Goal: Task Accomplishment & Management: Manage account settings

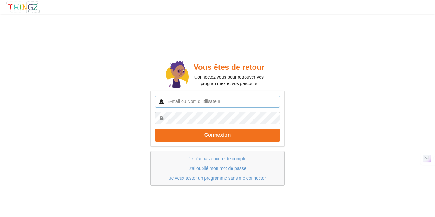
type input "[PERSON_NAME]"
drag, startPoint x: 386, startPoint y: 113, endPoint x: 375, endPoint y: 105, distance: 14.3
click at [386, 113] on div "Vous êtes de retour Connectez vous pour retrouver vos programmes et vos parcour…" at bounding box center [217, 123] width 443 height 226
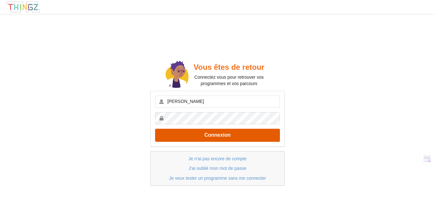
click at [197, 139] on button "Connexion" at bounding box center [217, 135] width 125 height 13
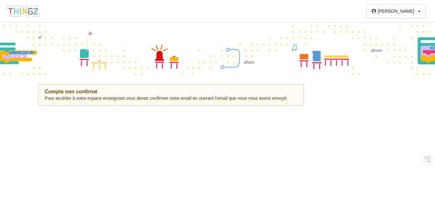
click at [193, 94] on div "Compte non confirmé" at bounding box center [171, 91] width 252 height 6
click at [86, 89] on div "Compte non confirmé Pour accéder à votre espace enseignant vous devez confirmer…" at bounding box center [171, 95] width 266 height 22
click at [86, 89] on div "Compte non confirmé" at bounding box center [171, 91] width 252 height 6
click at [86, 91] on div "Compte non confirmé" at bounding box center [171, 91] width 252 height 6
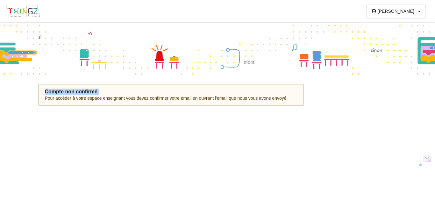
click at [86, 91] on div "Compte non confirmé" at bounding box center [171, 91] width 252 height 6
drag, startPoint x: 86, startPoint y: 91, endPoint x: 83, endPoint y: 97, distance: 6.9
click at [86, 93] on div "Compte non confirmé" at bounding box center [171, 91] width 252 height 6
